Goal: Information Seeking & Learning: Check status

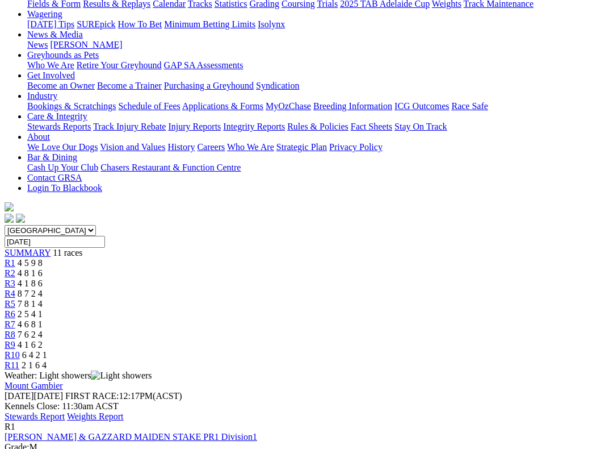
scroll to position [148, 0]
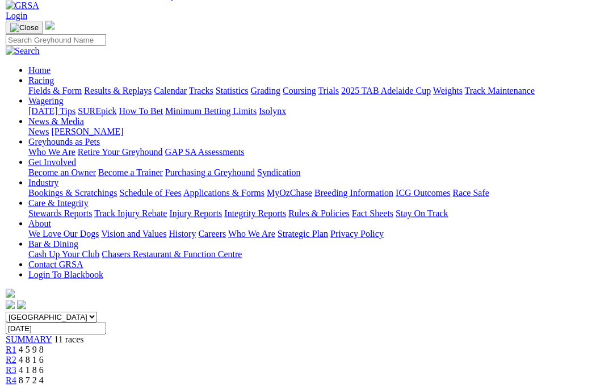
scroll to position [58, 1]
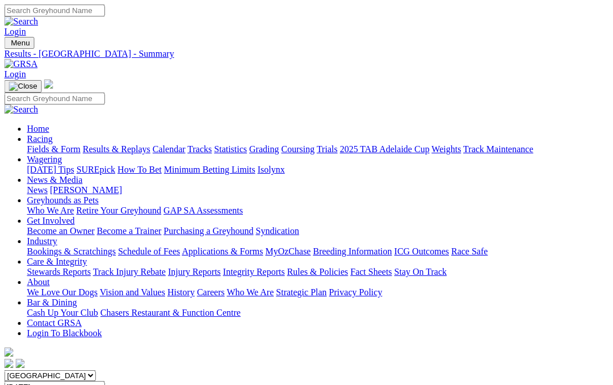
scroll to position [0, 2]
click at [136, 144] on link "Results & Replays" at bounding box center [117, 149] width 68 height 10
